Goal: Task Accomplishment & Management: Use online tool/utility

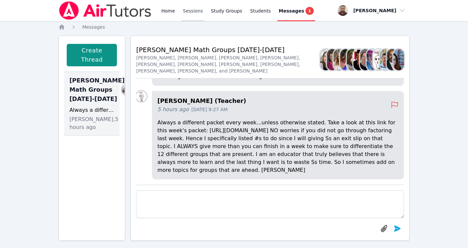
click at [195, 11] on link "Sessions" at bounding box center [193, 10] width 23 height 21
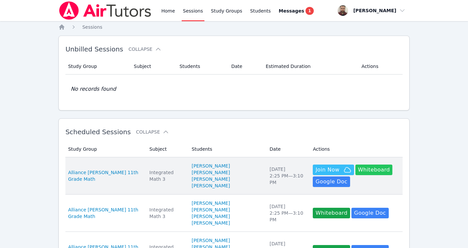
click at [372, 172] on button "Whiteboard" at bounding box center [373, 170] width 37 height 11
click at [316, 166] on button "Join Now" at bounding box center [333, 170] width 41 height 11
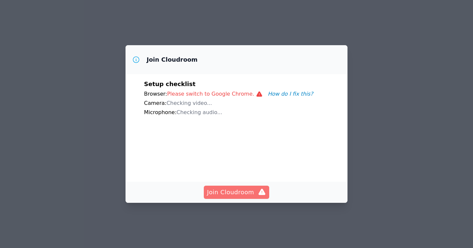
click at [256, 197] on span "Join Cloudroom" at bounding box center [236, 192] width 59 height 9
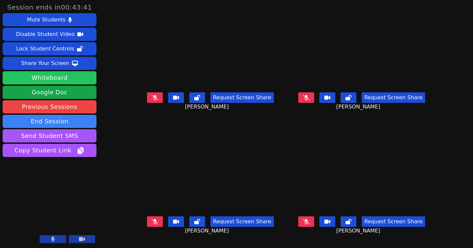
click at [59, 81] on button "Whiteboard" at bounding box center [50, 77] width 94 height 13
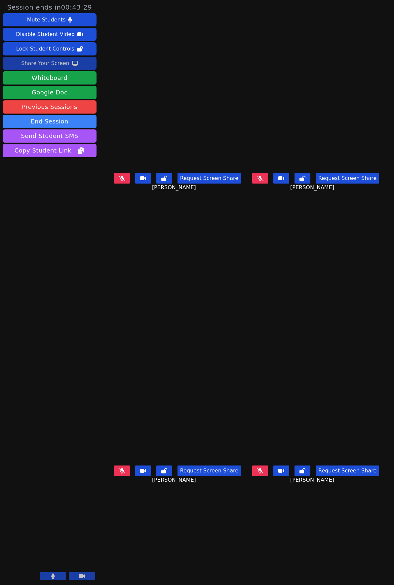
click at [58, 61] on div "Share Your Screen" at bounding box center [45, 63] width 48 height 11
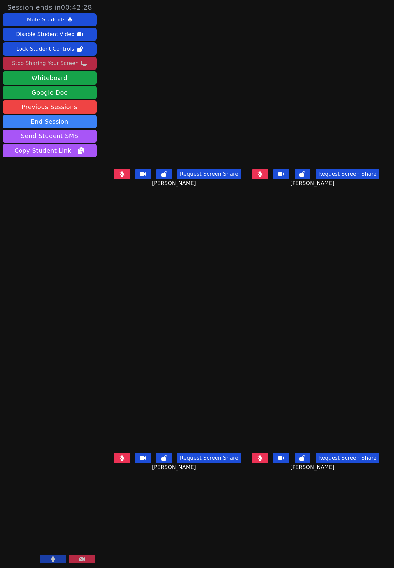
click at [62, 64] on div "Stop Sharing Your Screen" at bounding box center [45, 63] width 67 height 11
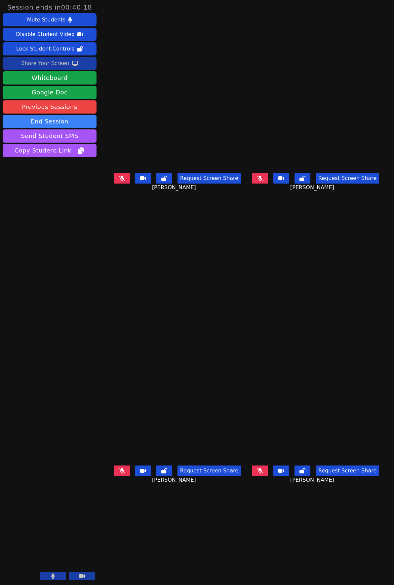
click at [44, 66] on div "Share Your Screen" at bounding box center [45, 63] width 48 height 11
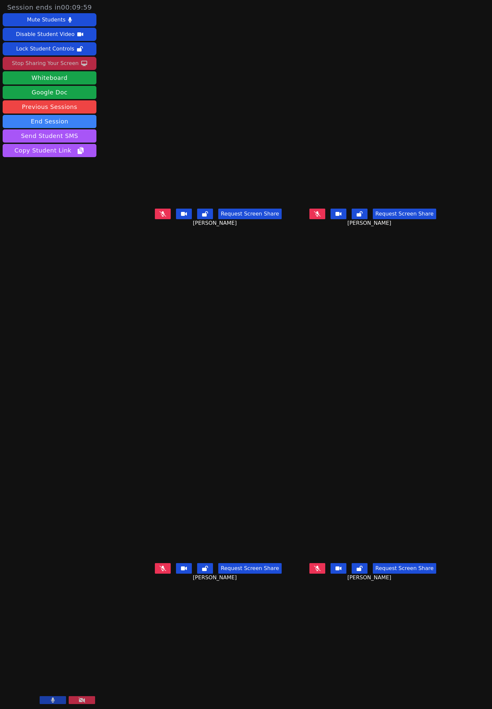
click at [223, 248] on video at bounding box center [218, 519] width 99 height 84
click at [323, 248] on video at bounding box center [372, 519] width 99 height 84
click at [235, 248] on video at bounding box center [218, 519] width 99 height 84
drag, startPoint x: 233, startPoint y: 484, endPoint x: 387, endPoint y: 600, distance: 192.6
click at [387, 248] on div "Ashlynn Ramirez Request Screen Share Ashlynn Ramirez" at bounding box center [372, 532] width 149 height 355
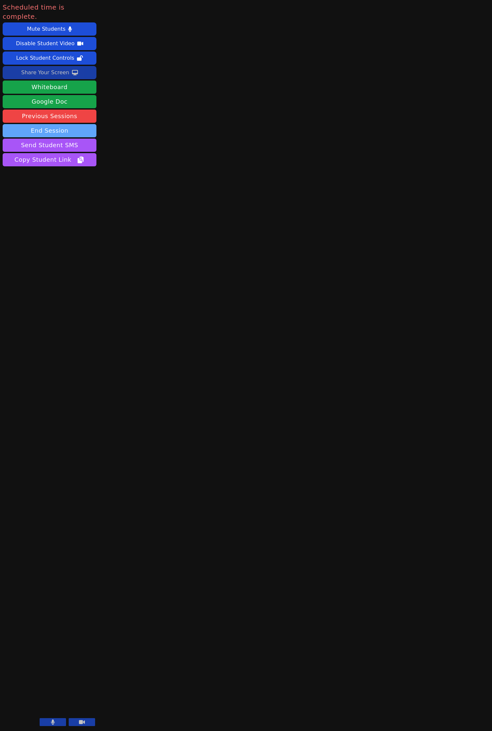
click at [61, 124] on button "End Session" at bounding box center [50, 130] width 94 height 13
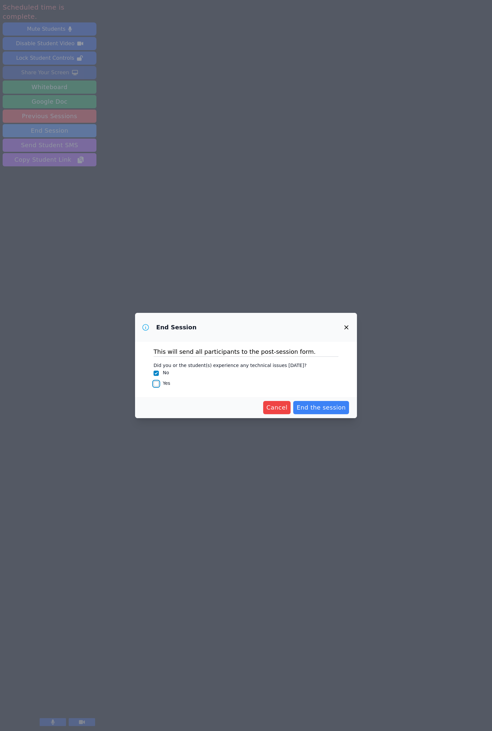
click at [154, 248] on input "Yes" at bounding box center [156, 383] width 5 height 5
checkbox input "true"
checkbox input "false"
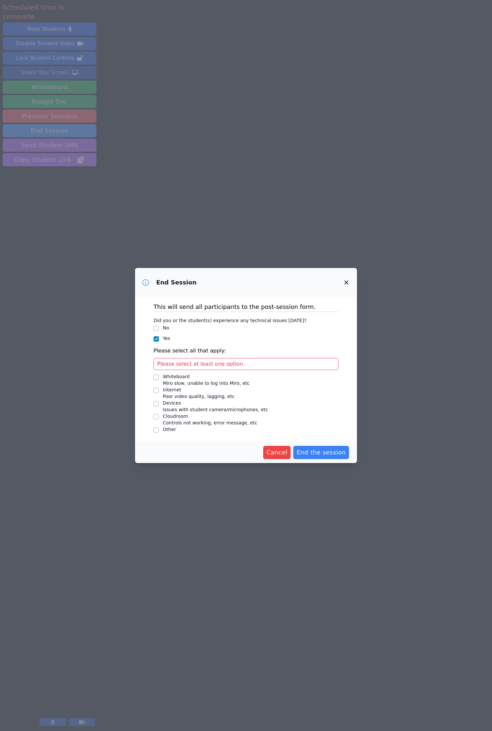
click at [159, 248] on div "Whiteboard Miro slow, unable to log into Miro, etc" at bounding box center [246, 379] width 185 height 13
click at [154, 248] on input "Whiteboard Miro slow, unable to log into Miro, etc" at bounding box center [156, 377] width 5 height 5
checkbox input "true"
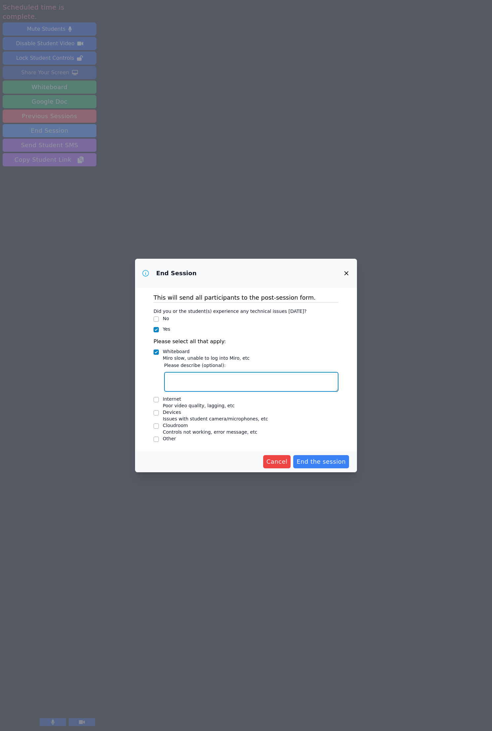
click at [179, 248] on textarea "Whiteboard Miro slow, unable to log into Miro, etc" at bounding box center [251, 382] width 174 height 20
drag, startPoint x: 333, startPoint y: 463, endPoint x: 264, endPoint y: 391, distance: 99.2
click at [268, 248] on form "This will send all participants to the post-session form. Did you or the studen…" at bounding box center [246, 380] width 222 height 185
click at [251, 248] on textarea "Whiteboard Miro slow, unable to log into Miro, etc" at bounding box center [251, 382] width 174 height 20
type textarea "f"
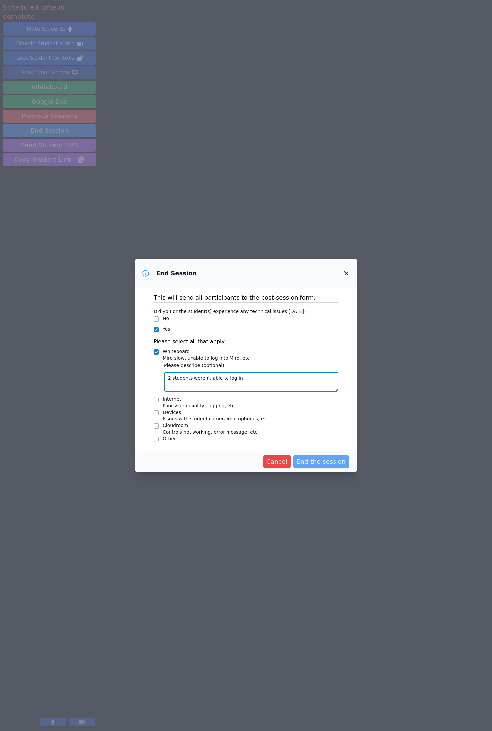
type textarea "2 students weren't able to log in"
click at [324, 248] on span "End the session" at bounding box center [320, 461] width 49 height 9
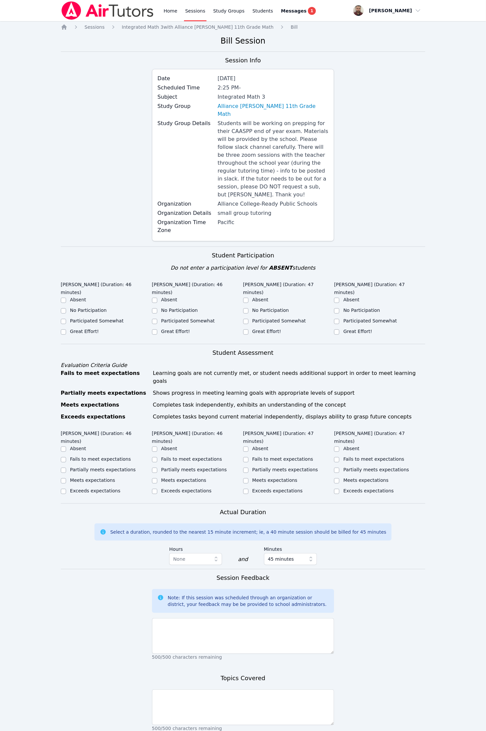
click at [86, 248] on label "Great Effort!" at bounding box center [84, 331] width 29 height 5
click at [66, 248] on input "Great Effort!" at bounding box center [63, 331] width 5 height 5
checkbox input "true"
click at [174, 248] on label "Great Effort!" at bounding box center [175, 331] width 29 height 5
click at [157, 248] on input "Great Effort!" at bounding box center [154, 331] width 5 height 5
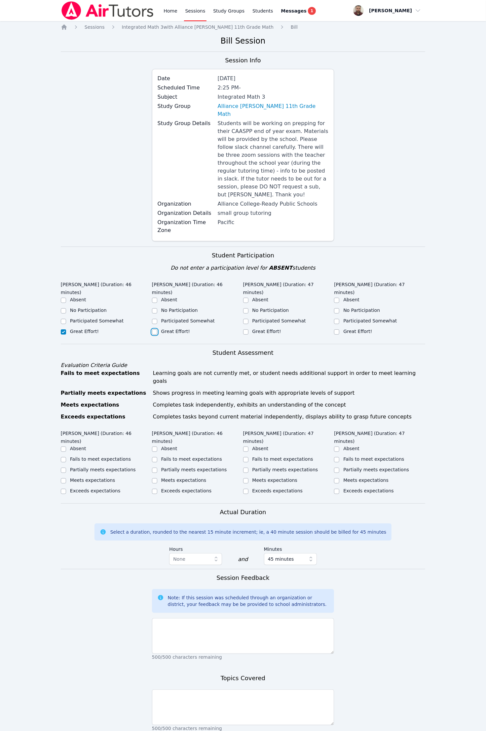
checkbox input "true"
click at [249, 248] on div "Great Effort!" at bounding box center [288, 332] width 91 height 8
click at [340, 248] on div "Great Effort!" at bounding box center [379, 332] width 91 height 8
click at [339, 248] on div "Great Effort!" at bounding box center [379, 332] width 91 height 8
click at [338, 248] on input "Great Effort!" at bounding box center [336, 331] width 5 height 5
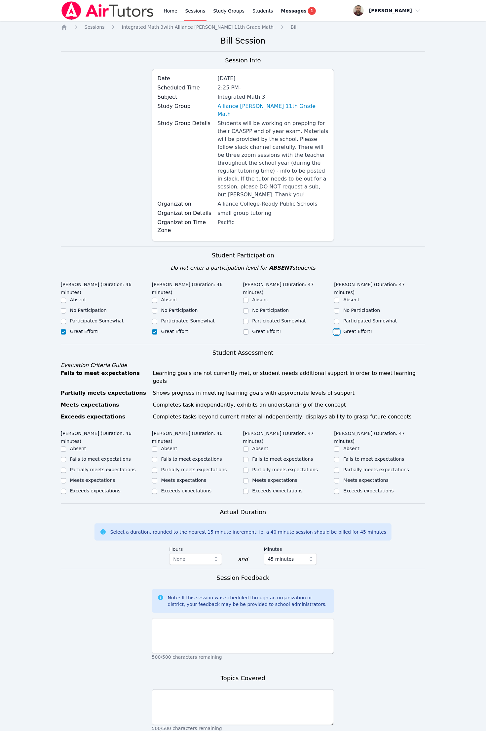
checkbox input "true"
click at [245, 248] on input "Great Effort!" at bounding box center [245, 331] width 5 height 5
checkbox input "true"
click at [247, 248] on input "Exceeds expectations" at bounding box center [245, 491] width 5 height 5
checkbox input "true"
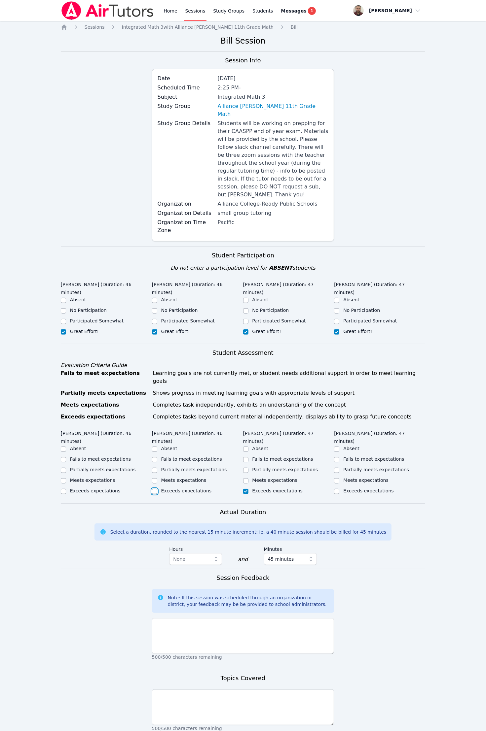
click at [153, 248] on input "Exceeds expectations" at bounding box center [154, 491] width 5 height 5
checkbox input "true"
click at [60, 248] on div "Home Sessions Study Groups Students Messages 1 Open user menu Diaa Walweel Open…" at bounding box center [243, 393] width 486 height 786
click at [58, 248] on div "Home Sessions Study Groups Students Messages 1 Open user menu Diaa Walweel Open…" at bounding box center [243, 393] width 486 height 786
click at [63, 248] on input "Exceeds expectations" at bounding box center [63, 491] width 5 height 5
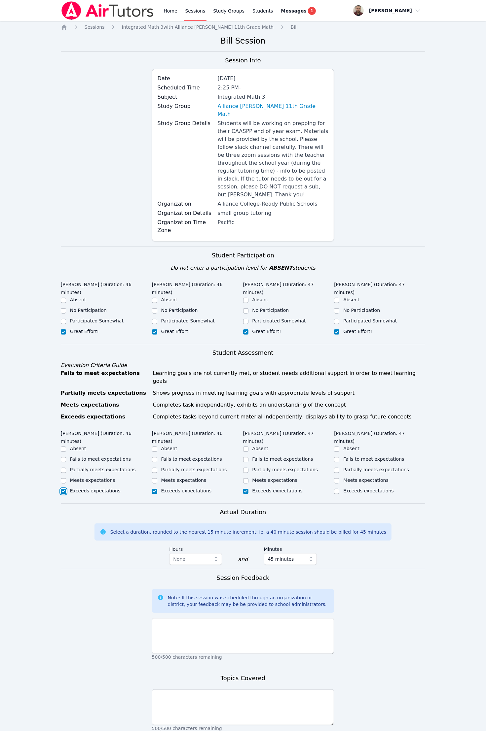
checkbox input "true"
click at [334, 248] on div at bounding box center [336, 492] width 5 height 8
click at [337, 248] on input "Exceeds expectations" at bounding box center [336, 491] width 5 height 5
checkbox input "true"
click at [185, 248] on textarea at bounding box center [243, 636] width 182 height 36
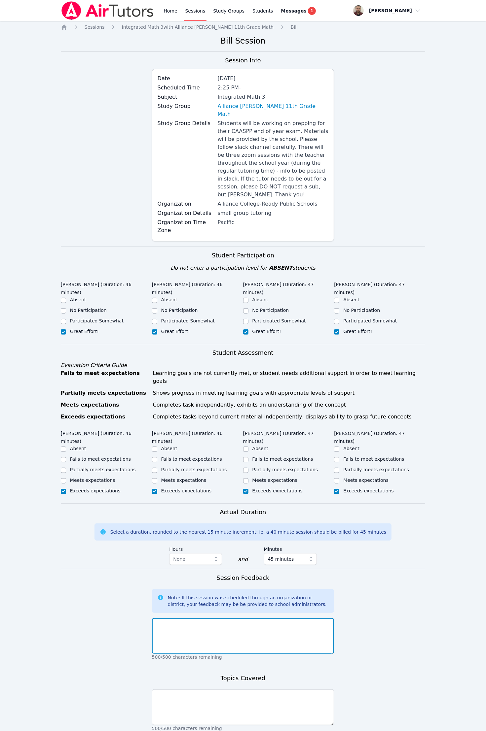
click at [191, 248] on textarea at bounding box center [243, 636] width 182 height 36
paste textarea "All four students showed strong engagement and effort. Jeshirey Torres was atte…"
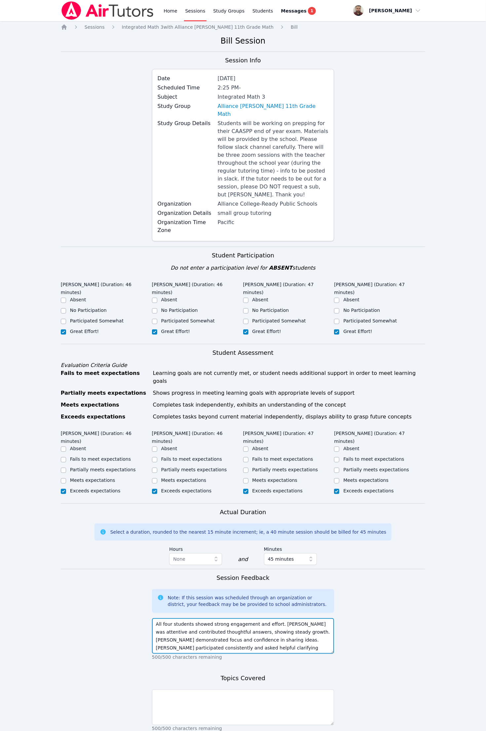
scroll to position [13, 0]
type textarea "All four students showed strong engagement and effort. Jeshirey Torres was atte…"
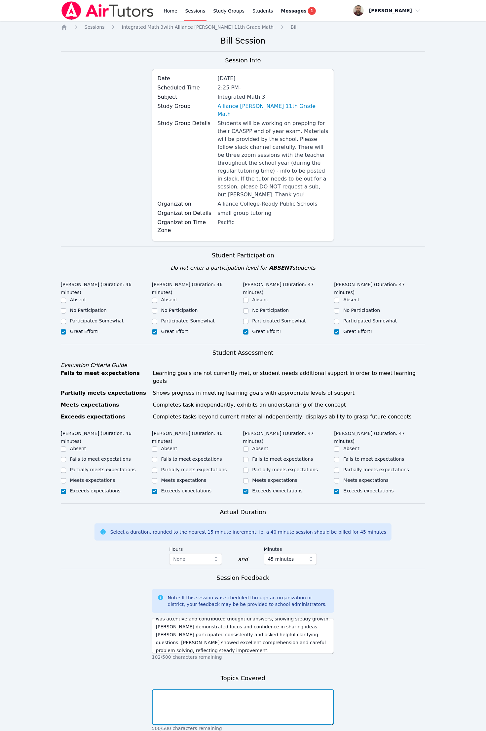
click at [164, 248] on textarea at bounding box center [243, 708] width 182 height 36
paste textarea "We covered solving equations using the construct–deconstruct method and practic…"
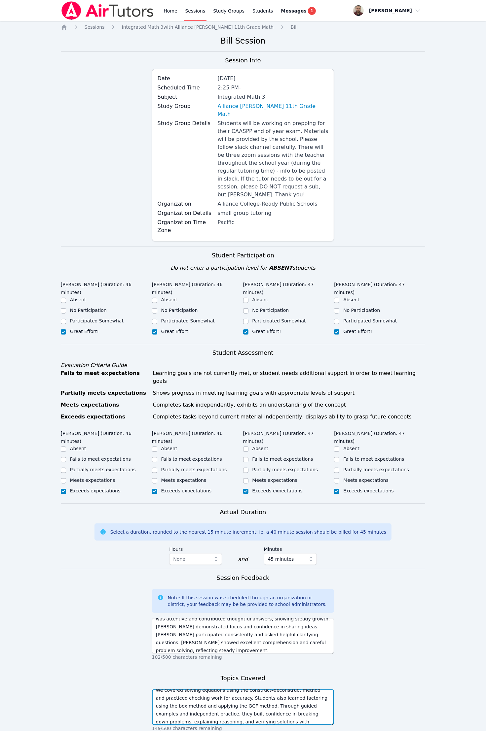
type textarea "We covered solving equations using the construct–deconstruct method and practic…"
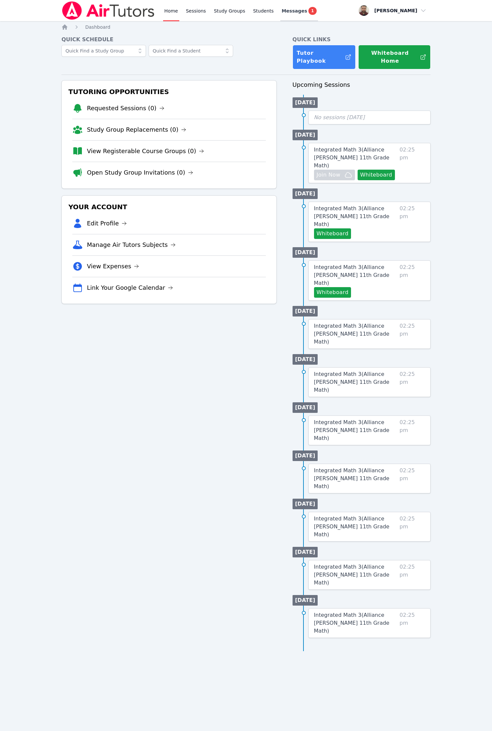
click at [282, 12] on span "Messages" at bounding box center [294, 11] width 25 height 7
